Goal: Find specific page/section: Find specific page/section

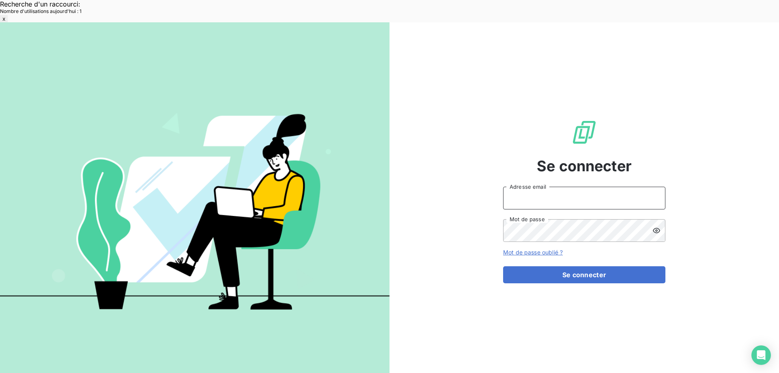
type input "[EMAIL_ADDRESS][DOMAIN_NAME]"
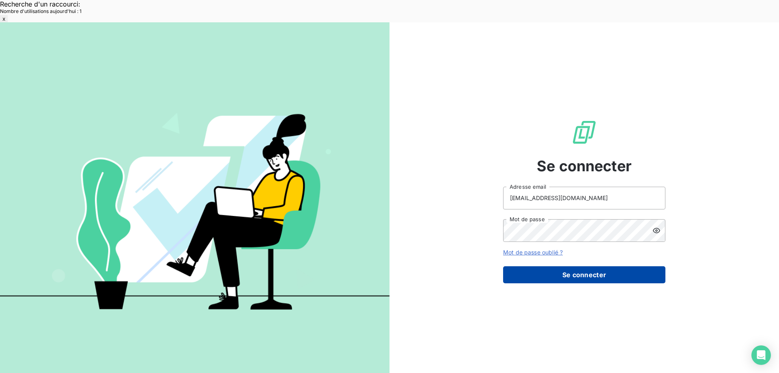
click at [579, 266] on button "Se connecter" at bounding box center [584, 274] width 162 height 17
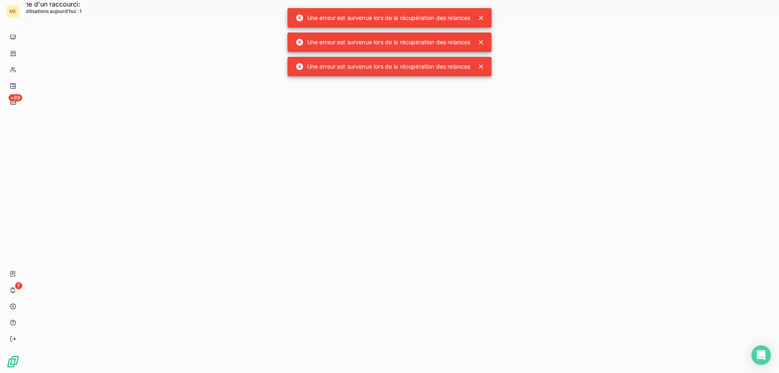
drag, startPoint x: 152, startPoint y: 76, endPoint x: 128, endPoint y: 33, distance: 49.2
click at [150, 70] on div at bounding box center [402, 208] width 753 height 373
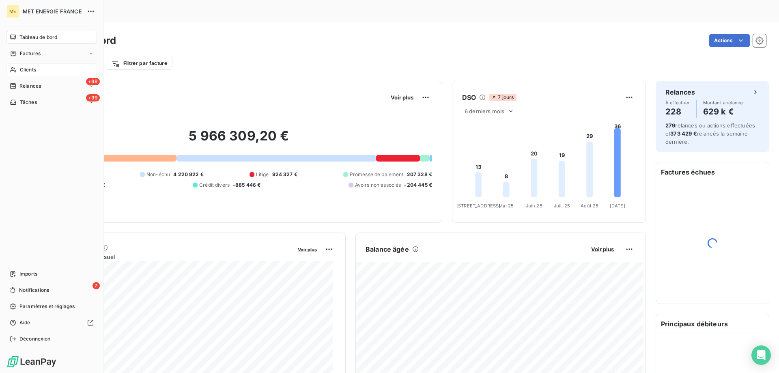
click at [20, 72] on span "Clients" at bounding box center [28, 69] width 16 height 7
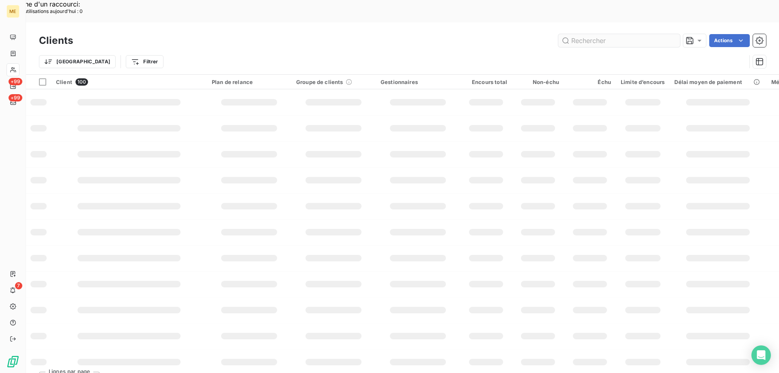
click at [601, 34] on input "text" at bounding box center [619, 40] width 122 height 13
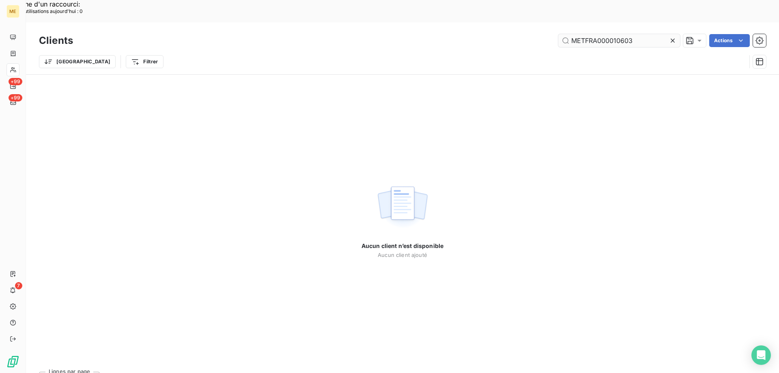
click at [572, 34] on input "METFRA000010603" at bounding box center [619, 40] width 122 height 13
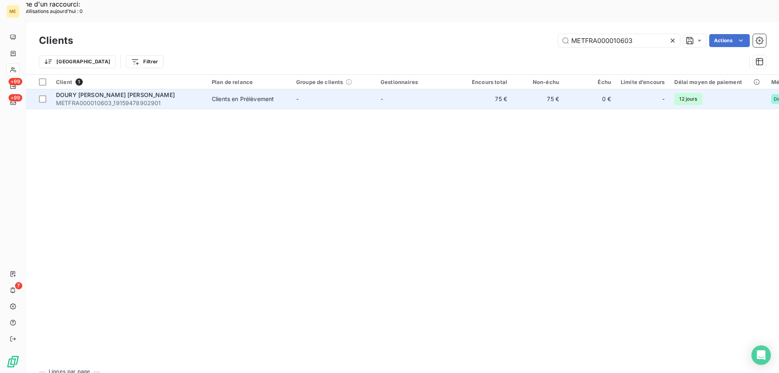
type input "METFRA000010603"
click at [202, 91] on div "DOURY Evelyne nee BOURGUIGNON" at bounding box center [129, 95] width 146 height 8
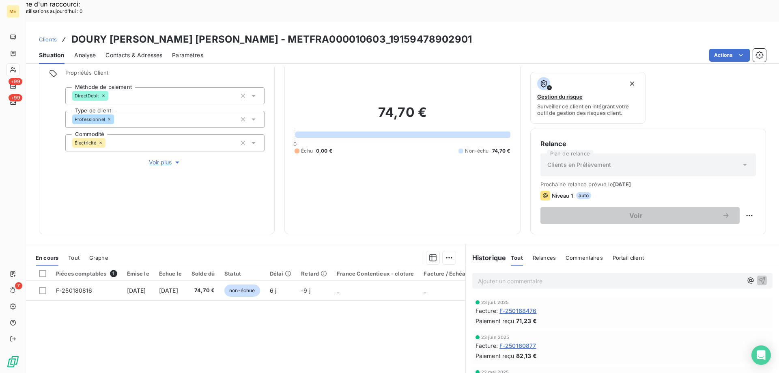
scroll to position [81, 0]
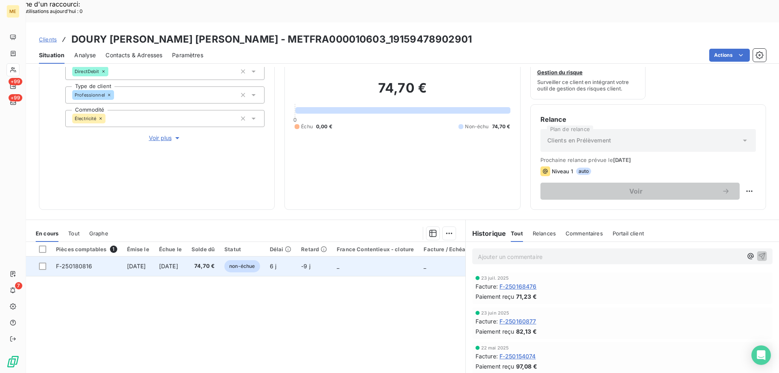
click at [174, 262] on span "18 sept. 2025" at bounding box center [168, 265] width 19 height 7
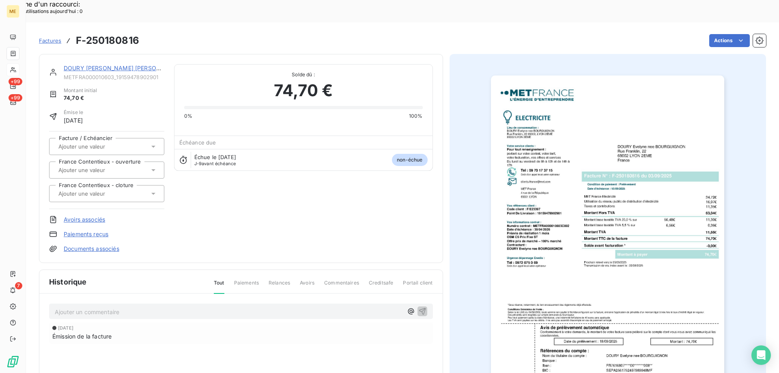
click at [590, 188] on img "button" at bounding box center [607, 240] width 233 height 330
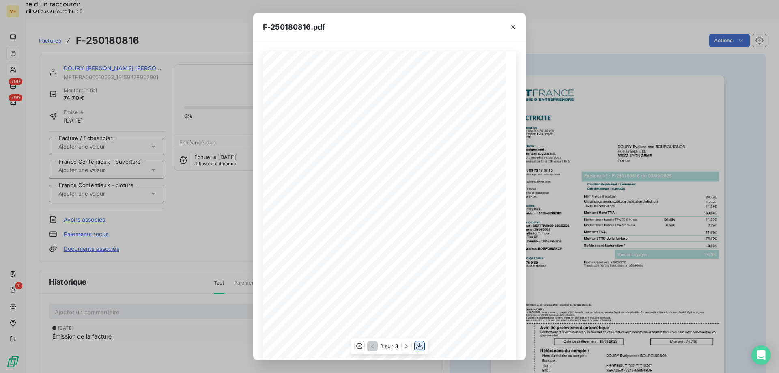
click at [422, 344] on icon "button" at bounding box center [419, 346] width 8 height 8
click at [515, 29] on icon "button" at bounding box center [513, 27] width 8 height 8
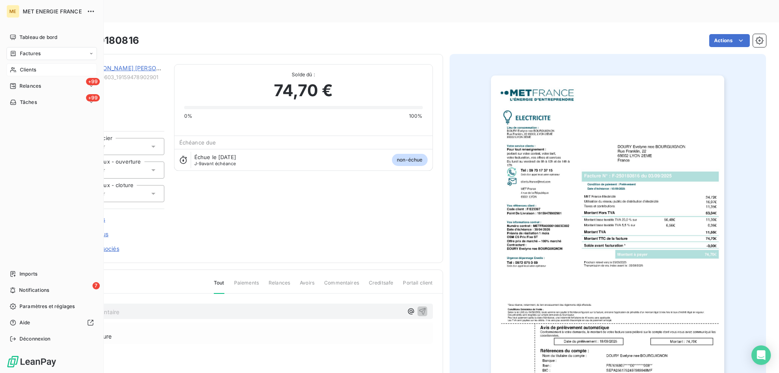
click at [20, 69] on span "Clients" at bounding box center [28, 69] width 16 height 7
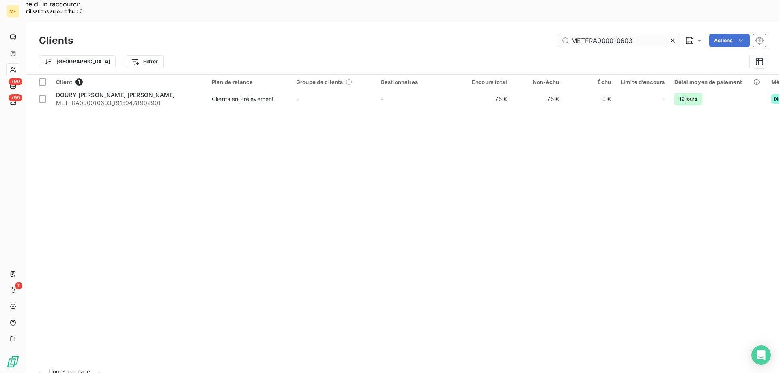
click at [610, 34] on input "METFRA000010603" at bounding box center [619, 40] width 122 height 13
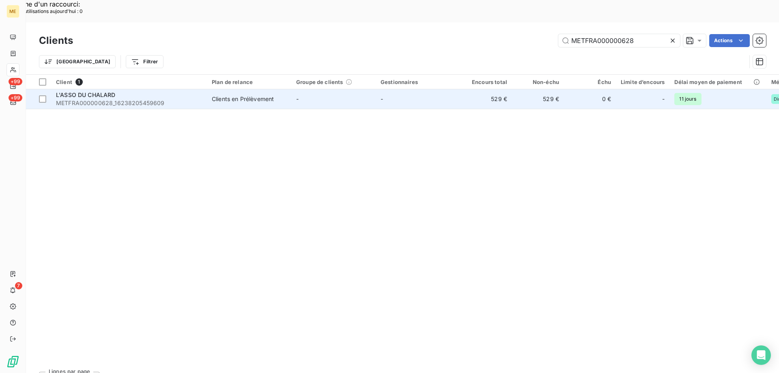
type input "METFRA000000628"
click at [129, 99] on span "METFRA000000628_16238205459609" at bounding box center [129, 103] width 146 height 8
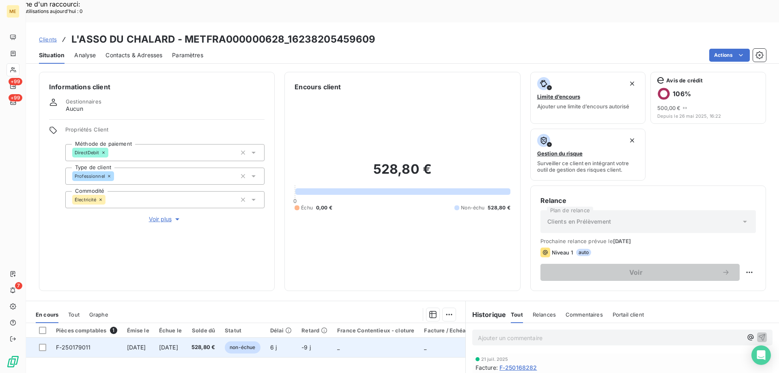
click at [215, 343] on span "528,80 €" at bounding box center [203, 347] width 24 height 8
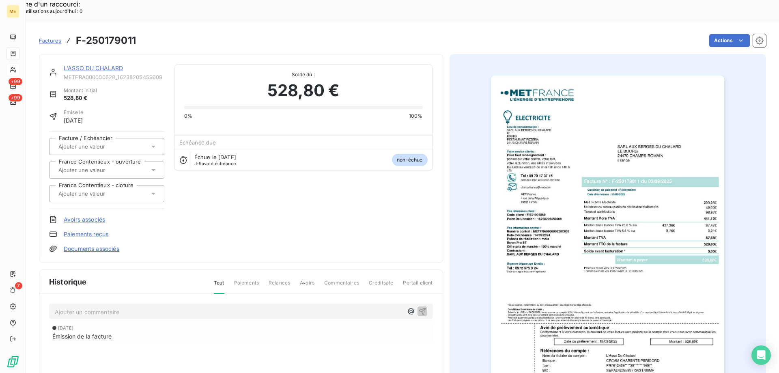
click at [585, 211] on img "button" at bounding box center [607, 240] width 233 height 330
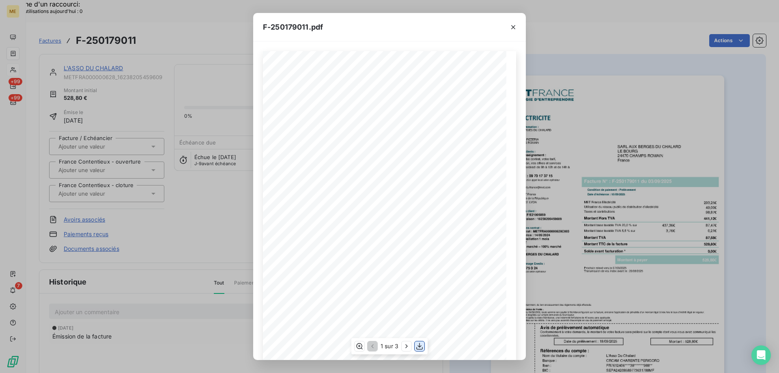
click at [421, 348] on icon "button" at bounding box center [419, 346] width 8 height 8
